Goal: Check status: Check status

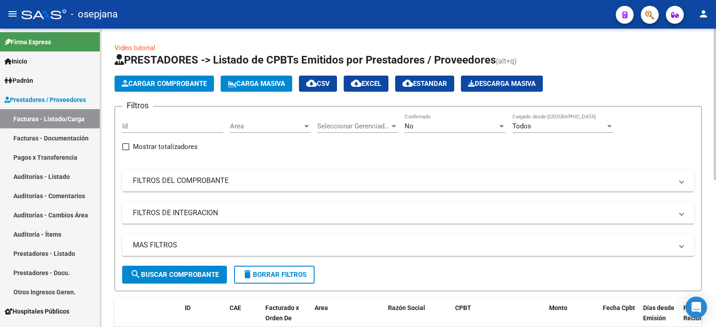
click at [399, 185] on mat-panel-title "FILTROS DEL COMPROBANTE" at bounding box center [402, 181] width 539 height 10
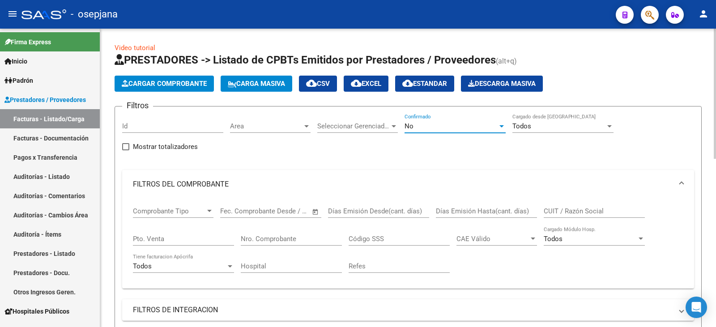
click at [420, 124] on div "No" at bounding box center [450, 126] width 93 height 8
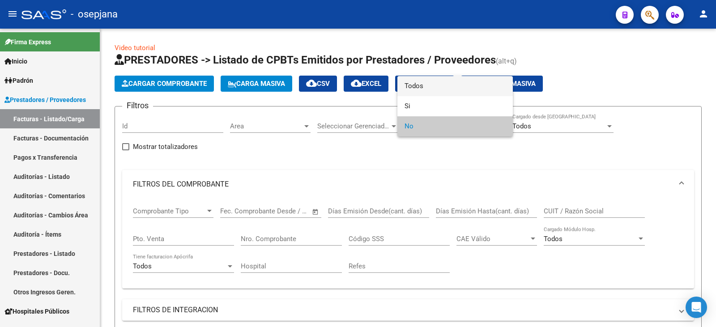
click at [428, 87] on span "Todos" at bounding box center [454, 86] width 101 height 20
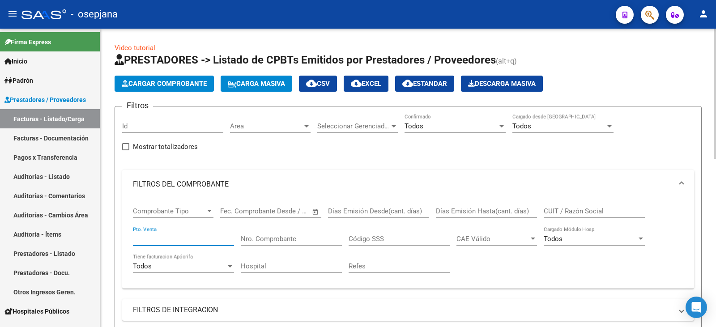
click at [153, 239] on input "Pto. Venta" at bounding box center [183, 239] width 101 height 8
type input "1604"
click at [289, 236] on input "Nro. Comprobante" at bounding box center [291, 239] width 101 height 8
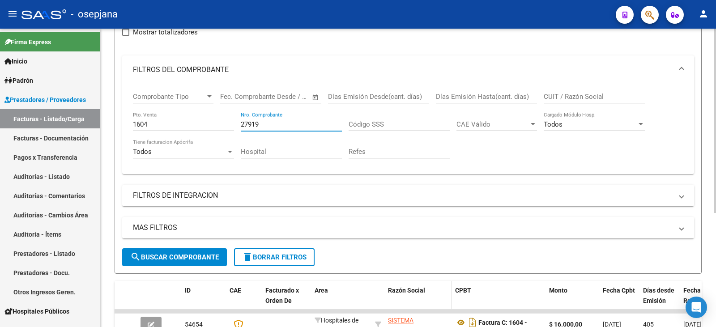
scroll to position [134, 0]
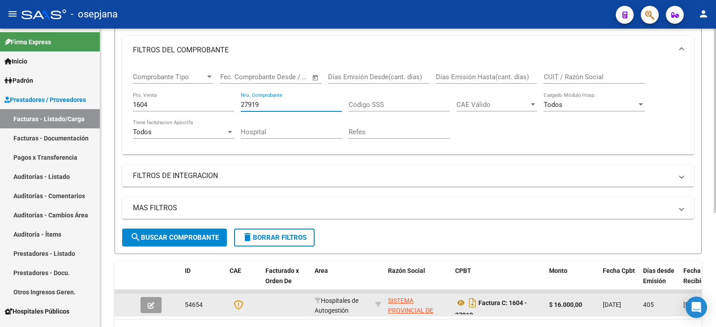
type input "27919"
click at [158, 305] on button "button" at bounding box center [150, 305] width 21 height 16
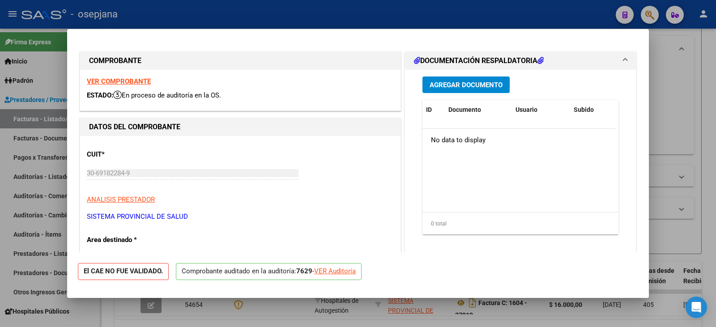
click at [334, 273] on div "VER Auditoría" at bounding box center [335, 271] width 42 height 10
type input "$ 0,00"
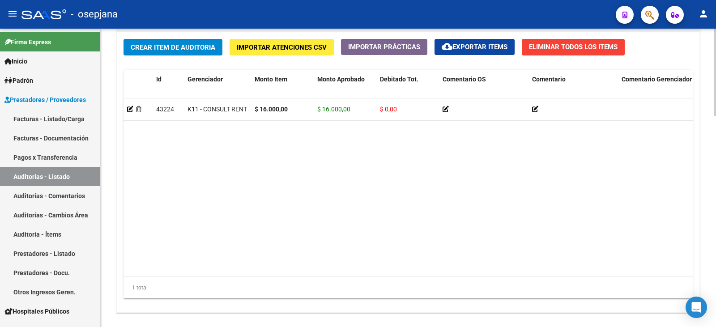
scroll to position [716, 0]
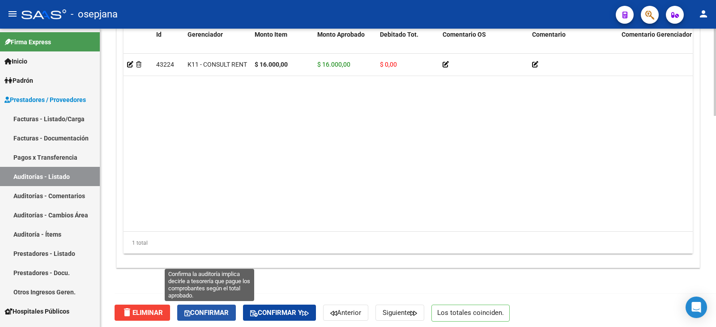
click at [218, 305] on button "Confirmar" at bounding box center [206, 313] width 59 height 16
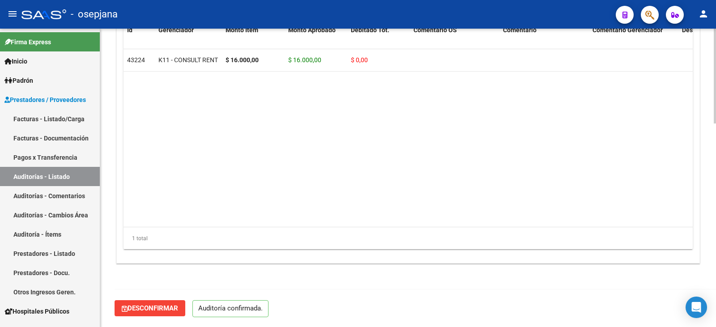
scroll to position [636, 0]
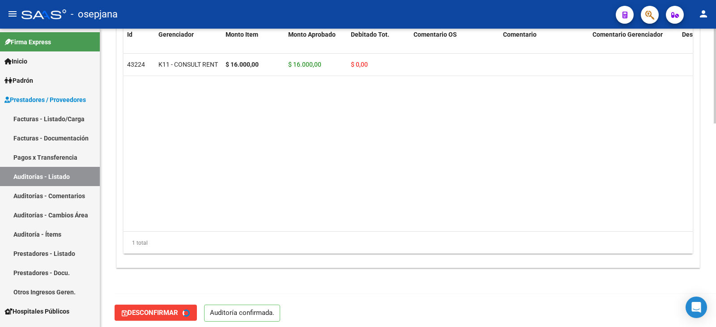
type input "202509"
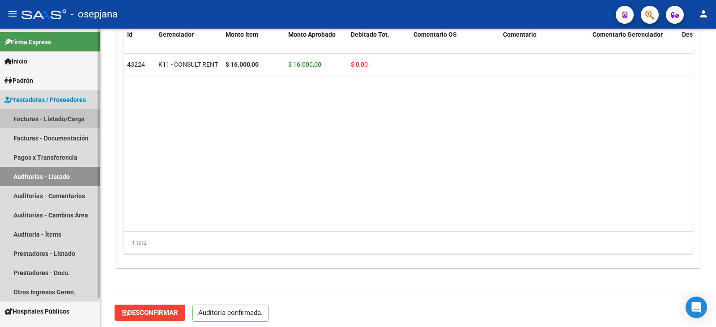
click at [28, 115] on link "Facturas - Listado/Carga" at bounding box center [50, 118] width 100 height 19
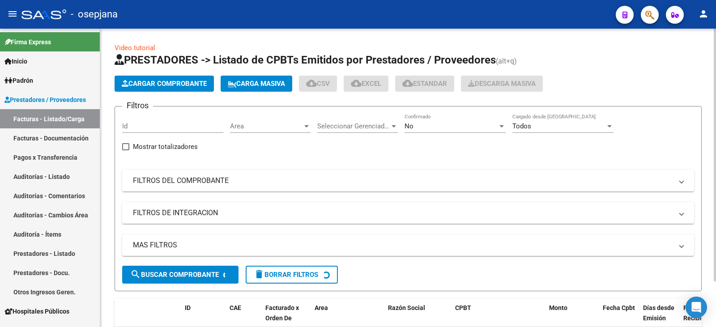
drag, startPoint x: 218, startPoint y: 184, endPoint x: 368, endPoint y: 144, distance: 155.1
click at [220, 184] on mat-panel-title "FILTROS DEL COMPROBANTE" at bounding box center [402, 181] width 539 height 10
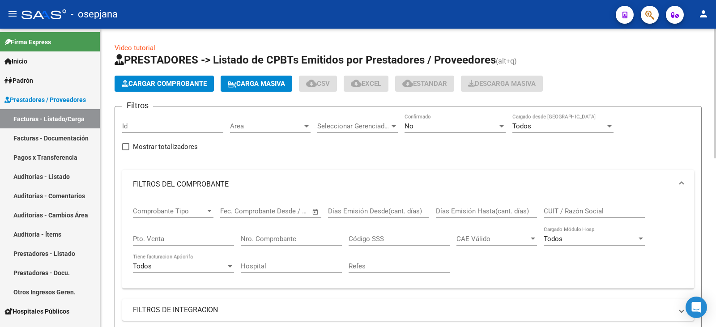
click at [410, 132] on div "No Confirmado" at bounding box center [454, 123] width 101 height 19
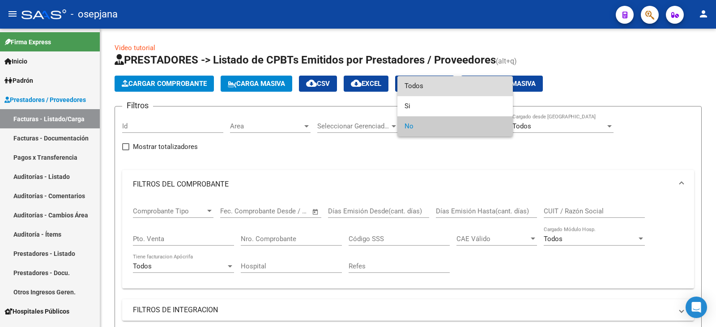
click at [419, 87] on span "Todos" at bounding box center [454, 86] width 101 height 20
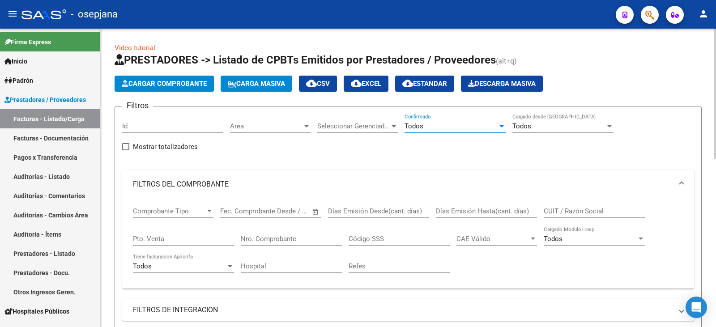
click at [152, 240] on input "Pto. Venta" at bounding box center [183, 239] width 101 height 8
type input "1310"
click at [280, 237] on input "Nro. Comprobante" at bounding box center [291, 239] width 101 height 8
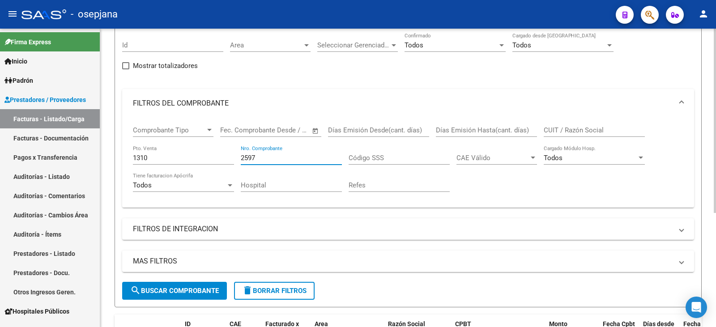
scroll to position [179, 0]
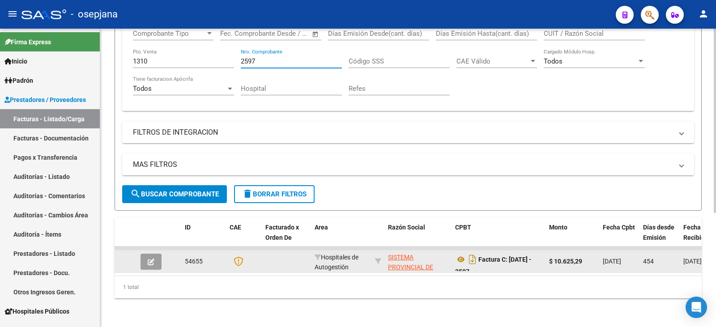
type input "2597"
click at [154, 263] on icon "button" at bounding box center [151, 262] width 7 height 7
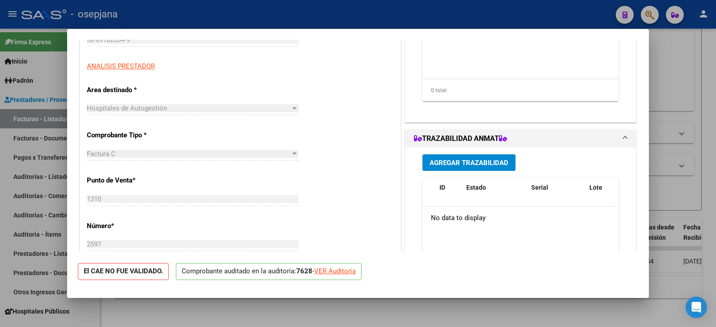
scroll to position [134, 0]
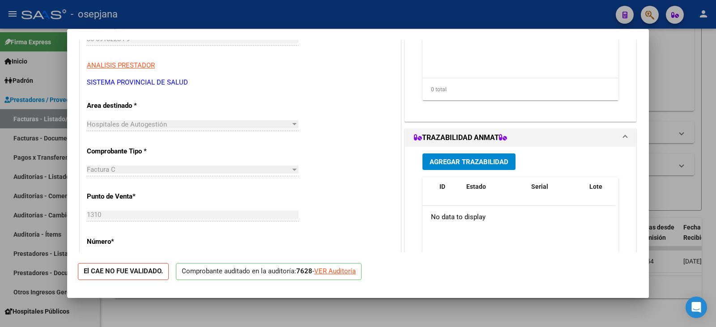
click at [333, 271] on div "VER Auditoría" at bounding box center [335, 271] width 42 height 10
type input "$ 0,00"
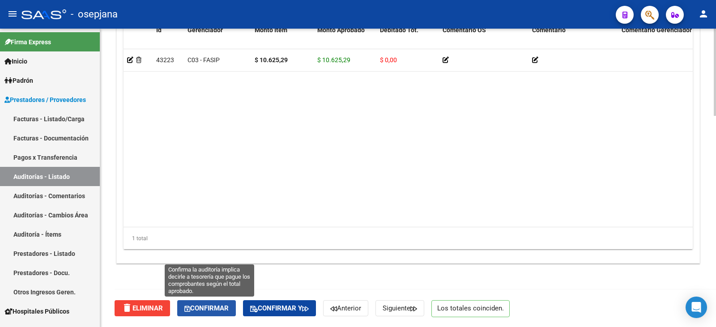
click at [202, 305] on span "Confirmar" at bounding box center [206, 308] width 44 height 8
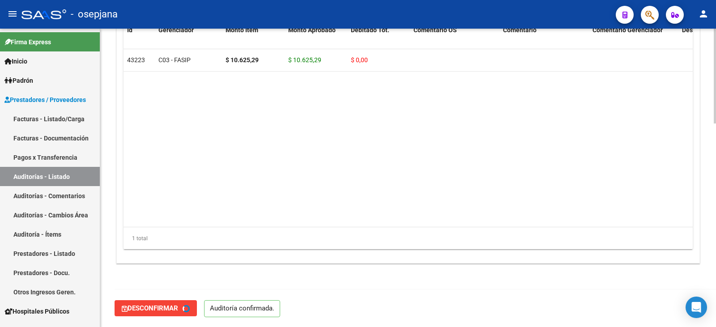
type input "202509"
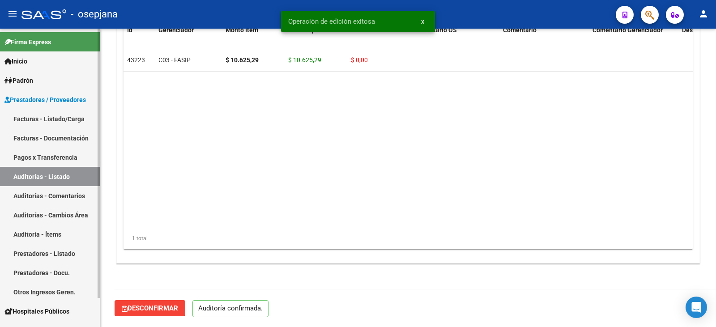
click at [39, 114] on link "Facturas - Listado/Carga" at bounding box center [50, 118] width 100 height 19
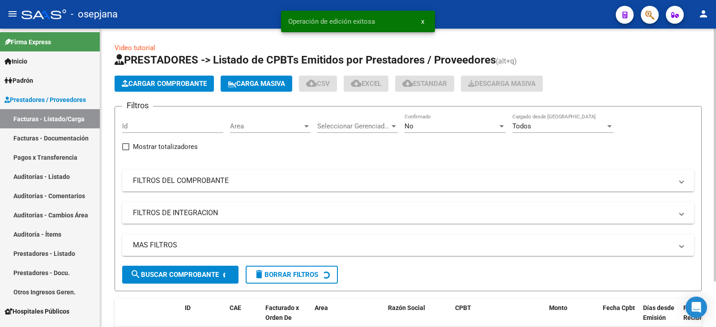
drag, startPoint x: 219, startPoint y: 187, endPoint x: 483, endPoint y: 141, distance: 267.9
click at [220, 187] on mat-expansion-panel-header "FILTROS DEL COMPROBANTE" at bounding box center [408, 180] width 572 height 21
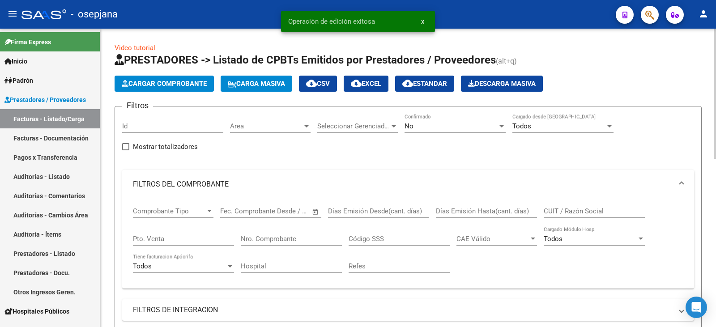
click at [427, 130] on div "No" at bounding box center [450, 126] width 93 height 8
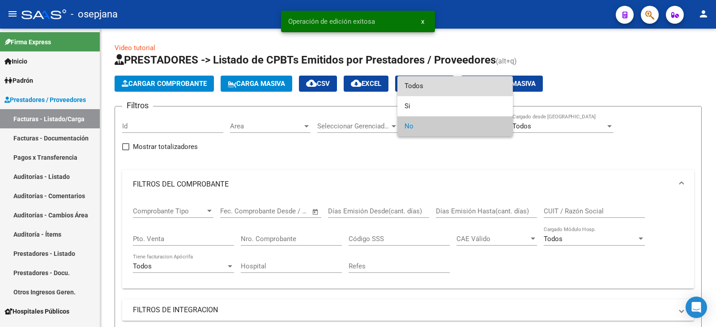
drag, startPoint x: 427, startPoint y: 86, endPoint x: 288, endPoint y: 205, distance: 183.4
click at [426, 87] on span "Todos" at bounding box center [454, 86] width 101 height 20
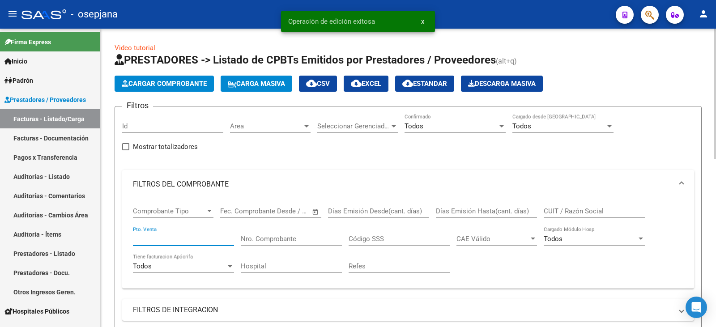
click at [190, 238] on input "Pto. Venta" at bounding box center [183, 239] width 101 height 8
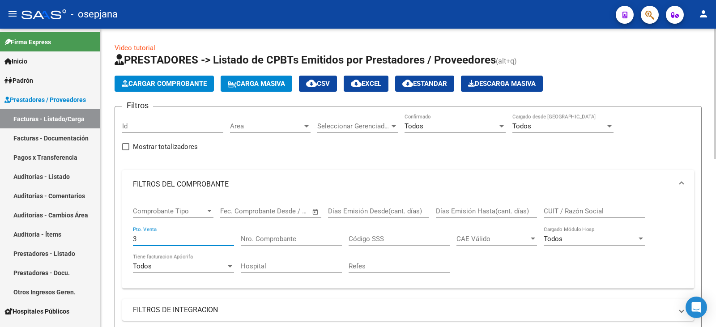
type input "3"
click at [266, 233] on div "Nro. Comprobante" at bounding box center [291, 235] width 101 height 19
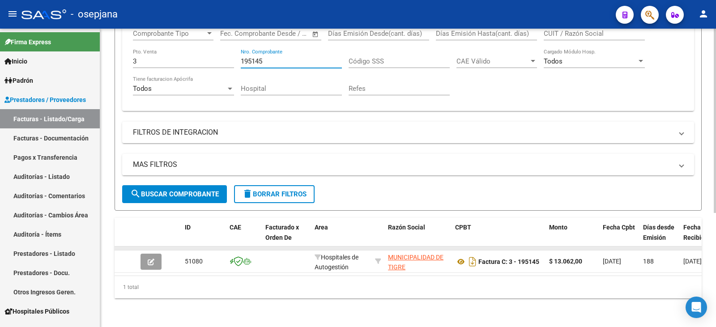
scroll to position [184, 0]
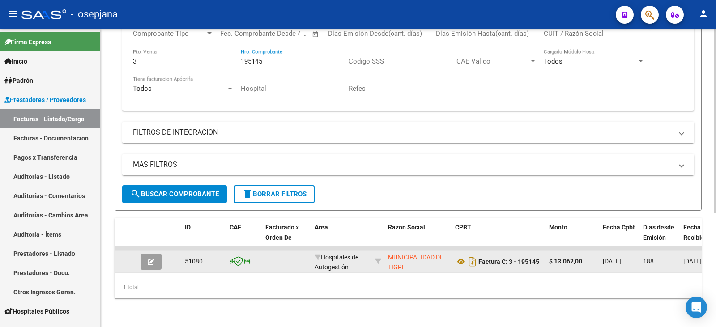
type input "195145"
click at [149, 260] on button "button" at bounding box center [150, 262] width 21 height 16
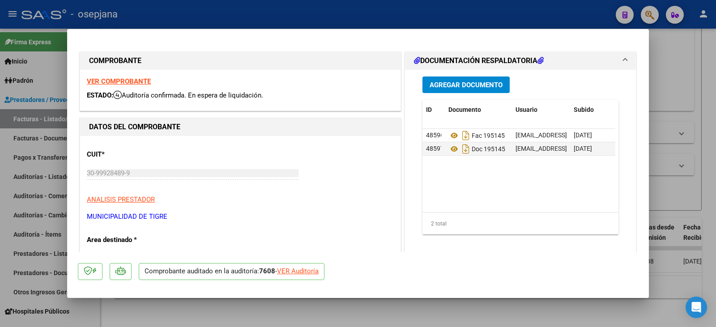
click at [303, 269] on div "VER Auditoría" at bounding box center [298, 271] width 42 height 10
type input "$ 0,00"
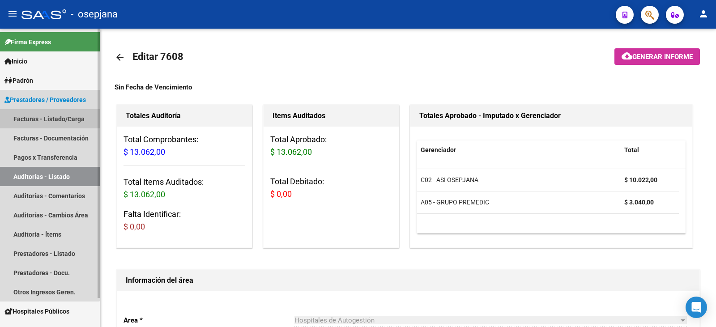
click at [46, 118] on link "Facturas - Listado/Carga" at bounding box center [50, 118] width 100 height 19
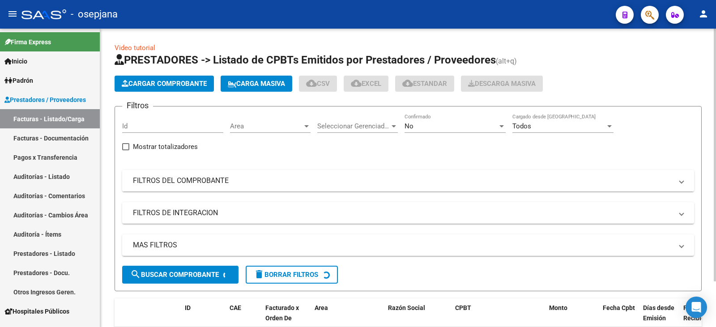
drag, startPoint x: 351, startPoint y: 195, endPoint x: 350, endPoint y: 188, distance: 6.8
click at [351, 194] on div "Filtros Id Area Area Seleccionar Gerenciador Seleccionar Gerenciador No Confirm…" at bounding box center [408, 190] width 572 height 152
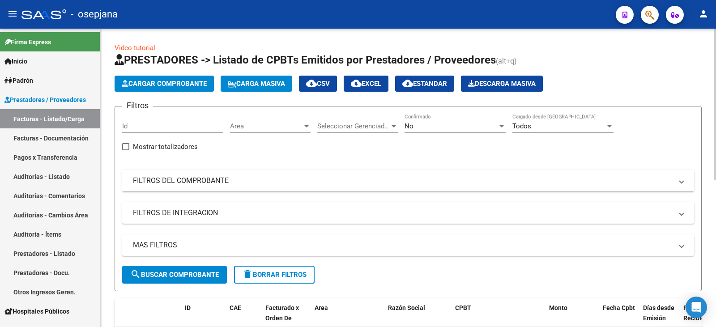
drag, startPoint x: 349, startPoint y: 187, endPoint x: 355, endPoint y: 184, distance: 6.5
click at [350, 187] on mat-expansion-panel-header "FILTROS DEL COMPROBANTE" at bounding box center [408, 180] width 572 height 21
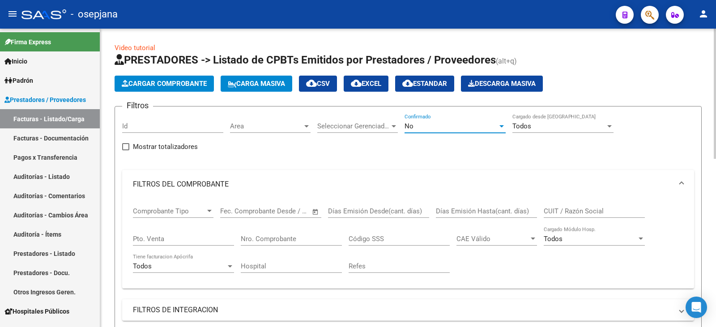
click at [424, 128] on div "No" at bounding box center [450, 126] width 93 height 8
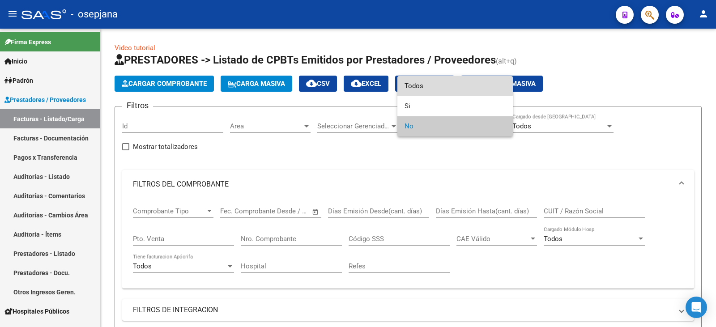
drag, startPoint x: 428, startPoint y: 86, endPoint x: 351, endPoint y: 148, distance: 98.9
click at [428, 86] on span "Todos" at bounding box center [454, 86] width 101 height 20
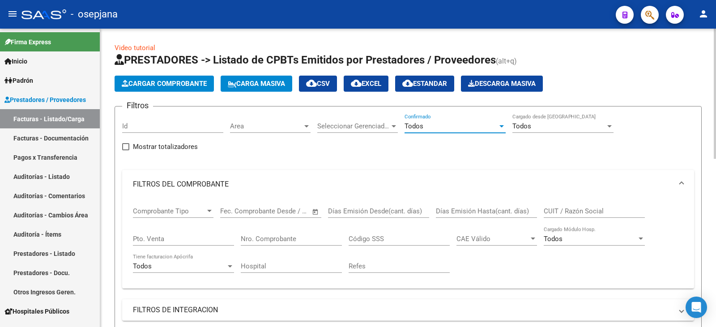
click at [200, 239] on input "Pto. Venta" at bounding box center [183, 239] width 101 height 8
type input "5"
click at [302, 239] on input "Nro. Comprobante" at bounding box center [291, 239] width 101 height 8
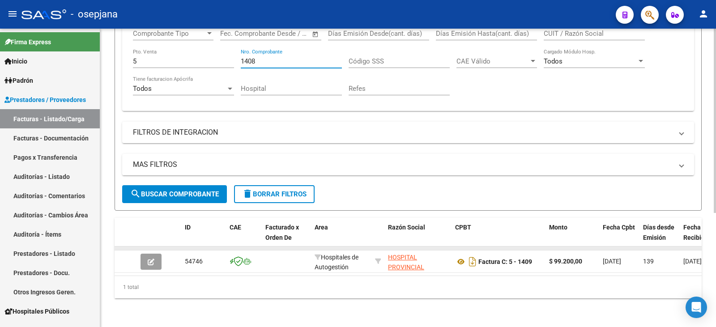
scroll to position [184, 0]
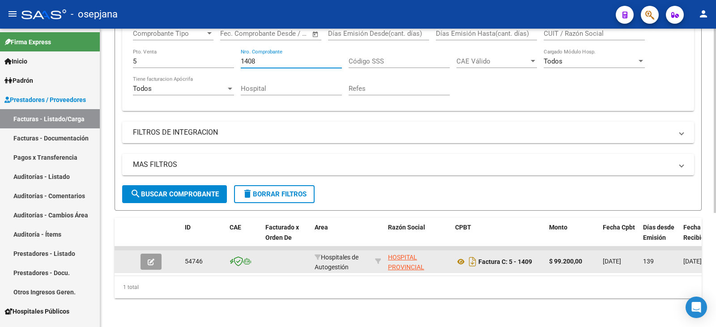
type input "1408"
click at [148, 259] on icon "button" at bounding box center [151, 262] width 7 height 7
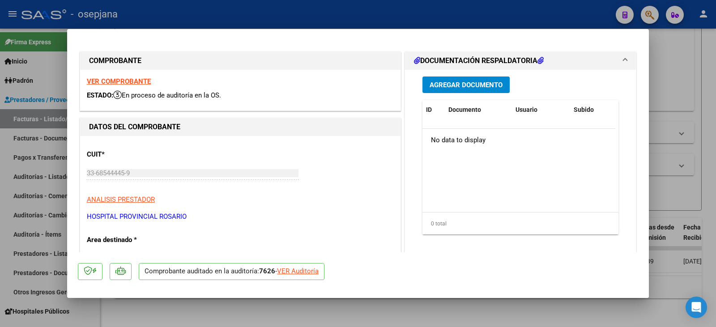
click at [309, 268] on div "VER Auditoría" at bounding box center [298, 271] width 42 height 10
type input "$ 0,00"
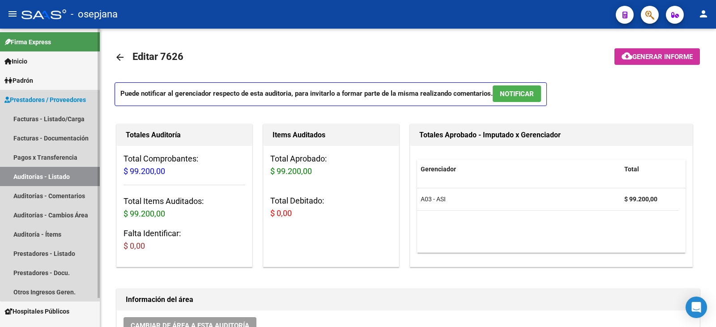
click at [64, 99] on span "Prestadores / Proveedores" at bounding box center [44, 100] width 81 height 10
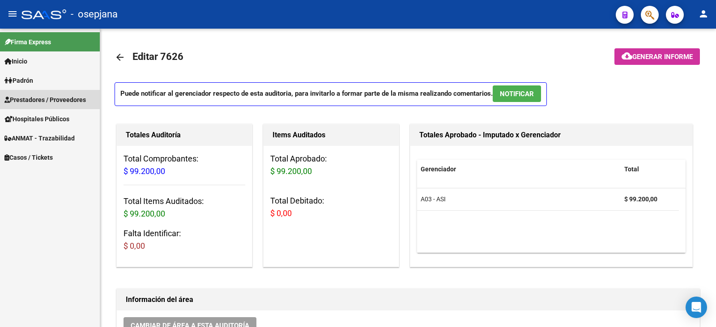
click at [73, 96] on span "Prestadores / Proveedores" at bounding box center [44, 100] width 81 height 10
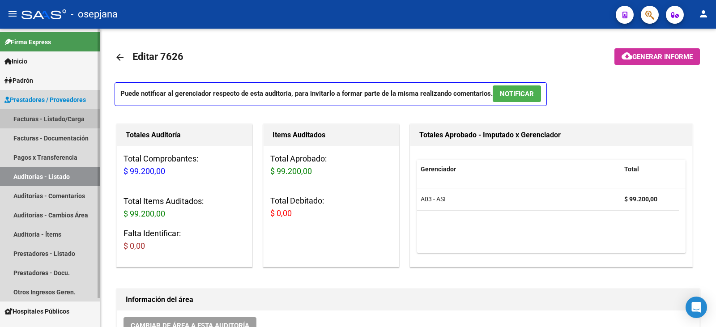
click at [55, 112] on link "Facturas - Listado/Carga" at bounding box center [50, 118] width 100 height 19
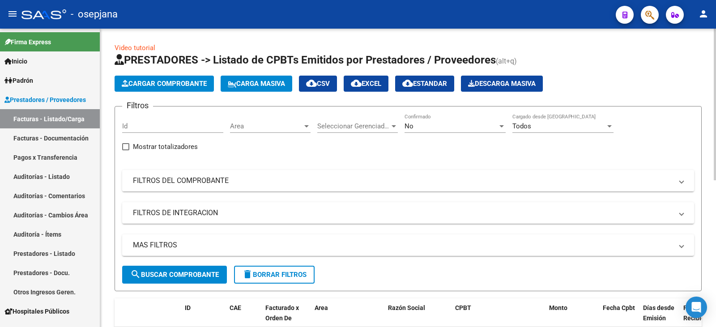
drag, startPoint x: 412, startPoint y: 185, endPoint x: 421, endPoint y: 141, distance: 44.3
click at [412, 183] on mat-panel-title "FILTROS DEL COMPROBANTE" at bounding box center [402, 181] width 539 height 10
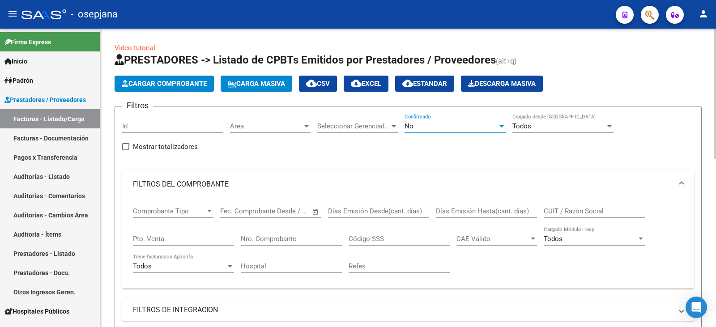
click at [422, 128] on div "No" at bounding box center [450, 126] width 93 height 8
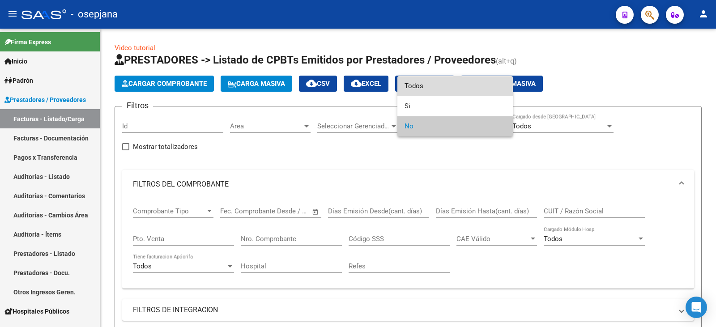
click at [422, 81] on span "Todos" at bounding box center [454, 86] width 101 height 20
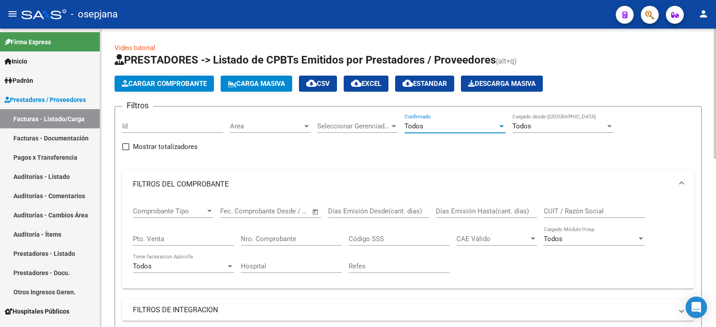
click at [171, 240] on input "Pto. Venta" at bounding box center [183, 239] width 101 height 8
type input "3"
click at [284, 236] on input "Nro. Comprobante" at bounding box center [291, 239] width 101 height 8
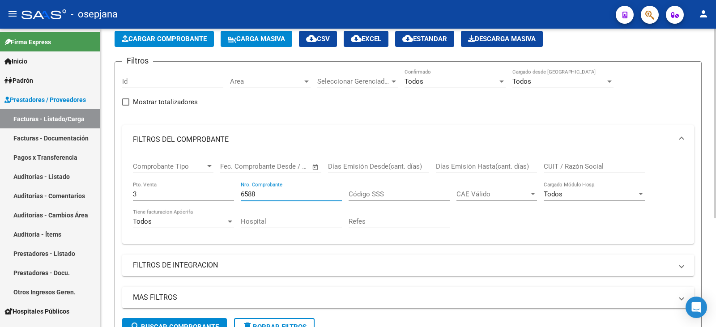
scroll to position [171, 0]
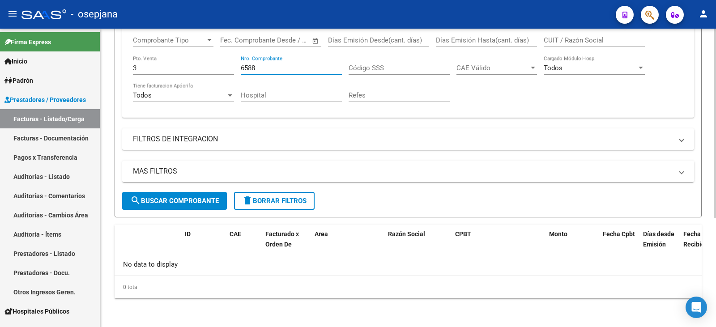
type input "6588"
click at [186, 204] on span "search Buscar Comprobante" at bounding box center [174, 201] width 89 height 8
